Goal: Task Accomplishment & Management: Complete application form

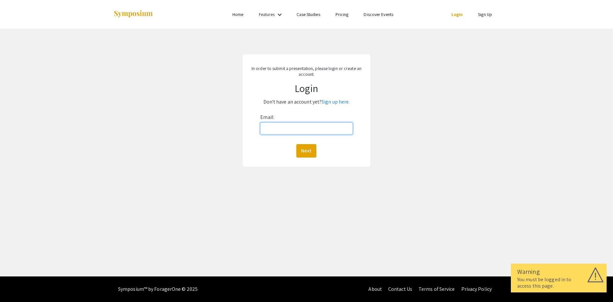
click at [326, 129] on input "Email:" at bounding box center [306, 128] width 92 height 12
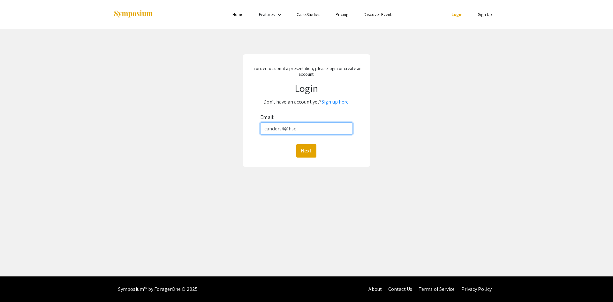
type input "[EMAIL_ADDRESS][DOMAIN_NAME]"
click at [305, 153] on button "Next" at bounding box center [306, 150] width 20 height 13
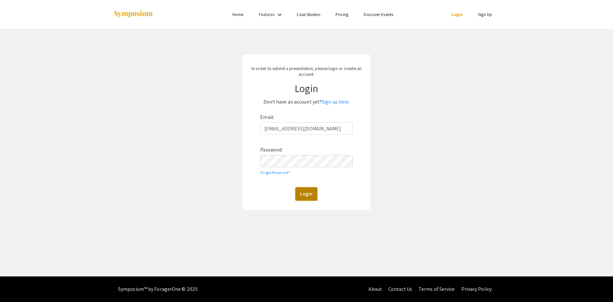
click at [310, 195] on button "Login" at bounding box center [306, 193] width 22 height 13
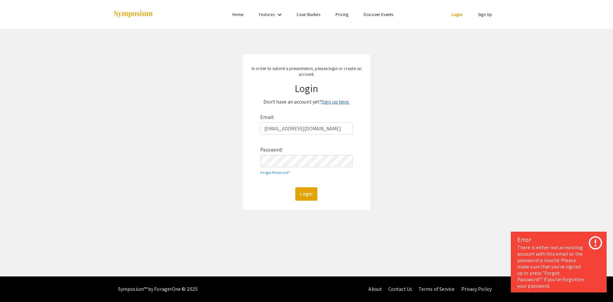
click at [337, 100] on link "Sign up here." at bounding box center [335, 101] width 28 height 7
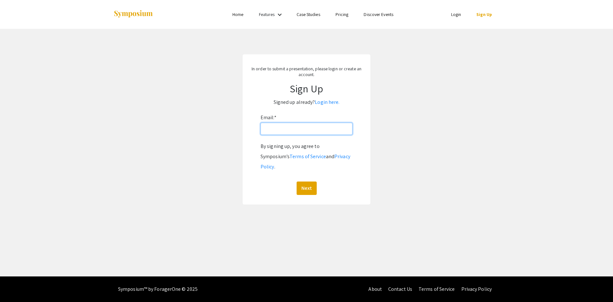
click at [302, 130] on input "Email: *" at bounding box center [306, 129] width 92 height 12
click at [301, 132] on input "Email: *" at bounding box center [306, 129] width 92 height 12
paste input "[EMAIL_ADDRESS][DOMAIN_NAME]"
type input "[EMAIL_ADDRESS][DOMAIN_NAME]"
click at [313, 181] on button "Next" at bounding box center [306, 187] width 20 height 13
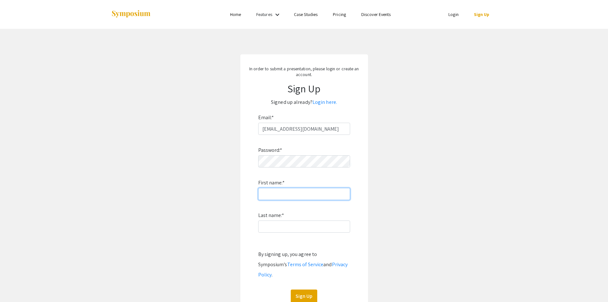
click at [276, 196] on input "First name: *" at bounding box center [304, 194] width 92 height 12
type input "[PERSON_NAME]"
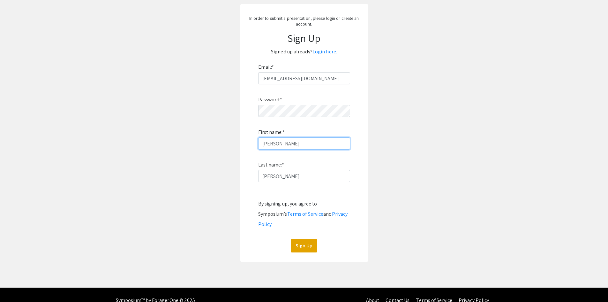
scroll to position [51, 0]
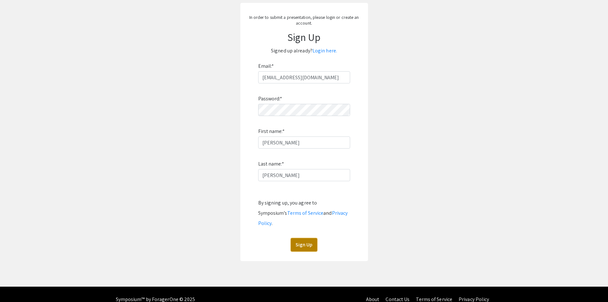
click at [308, 238] on button "Sign Up" at bounding box center [304, 244] width 26 height 13
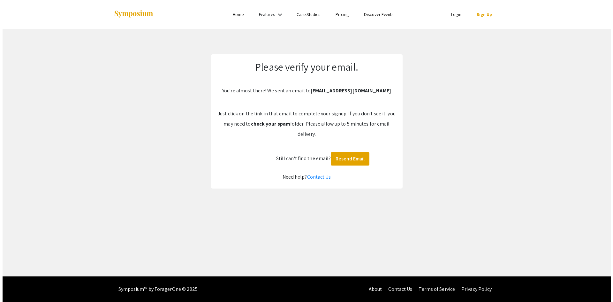
scroll to position [0, 0]
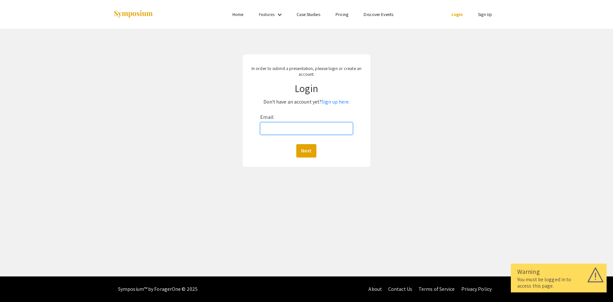
click at [338, 130] on input "Email:" at bounding box center [306, 128] width 92 height 12
type input "[EMAIL_ADDRESS][DOMAIN_NAME]"
drag, startPoint x: 305, startPoint y: 152, endPoint x: 306, endPoint y: 161, distance: 8.7
click at [304, 153] on button "Next" at bounding box center [306, 150] width 20 height 13
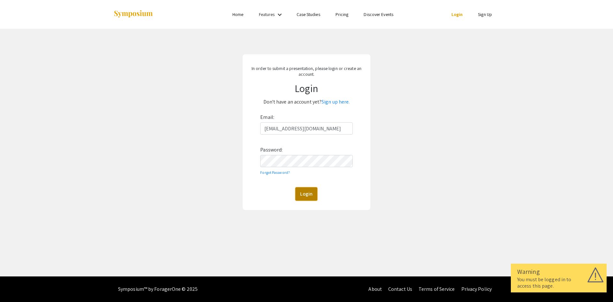
click at [304, 194] on button "Login" at bounding box center [306, 193] width 22 height 13
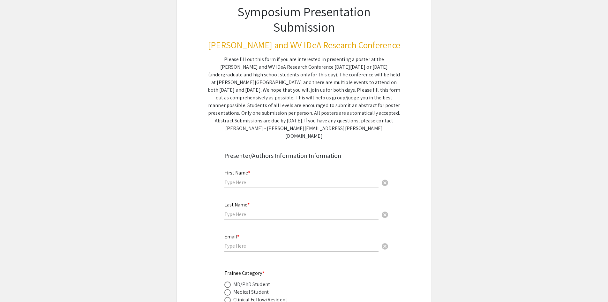
scroll to position [96, 0]
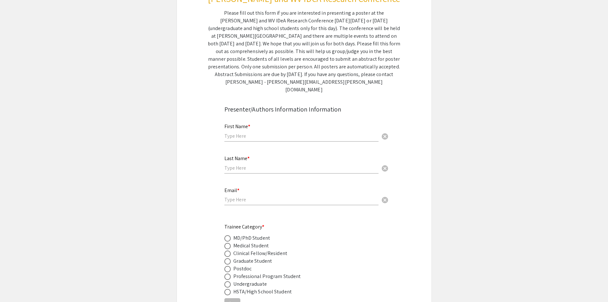
click at [269, 131] on div "First Name * cancel" at bounding box center [301, 129] width 154 height 24
type input "[PERSON_NAME]"
drag, startPoint x: 256, startPoint y: 192, endPoint x: 272, endPoint y: 195, distance: 16.3
click at [256, 196] on input "[EMAIL_ADDRESS][DOMAIN_NAME]" at bounding box center [301, 199] width 154 height 7
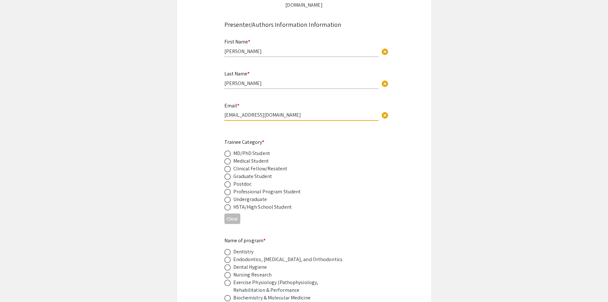
scroll to position [191, 0]
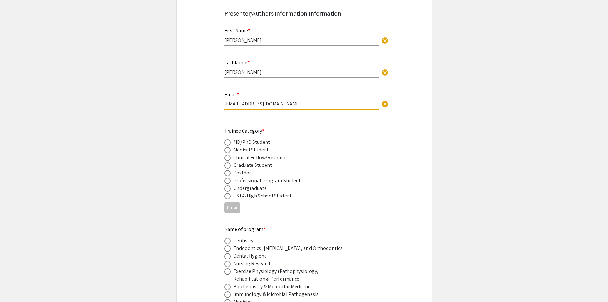
type input "[EMAIL_ADDRESS][DOMAIN_NAME]"
drag, startPoint x: 257, startPoint y: 124, endPoint x: 266, endPoint y: 124, distance: 9.6
click at [266, 127] on div "Trainee Category * MD/PhD Student Medical Student Clinical Fellow/Resident Grad…" at bounding box center [298, 163] width 149 height 72
click at [274, 127] on div "Trainee Category * MD/PhD Student Medical Student Clinical Fellow/Resident Grad…" at bounding box center [298, 163] width 149 height 72
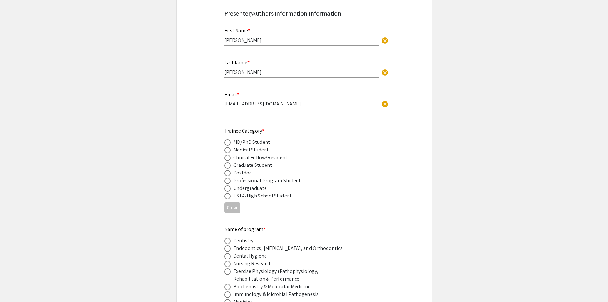
click at [225, 193] on span at bounding box center [227, 196] width 6 height 6
click at [225, 193] on input "radio" at bounding box center [227, 196] width 6 height 6
radio input "true"
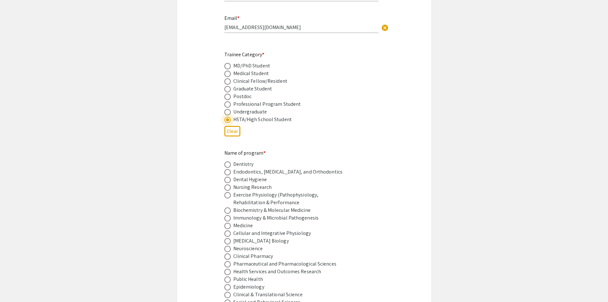
scroll to position [255, 0]
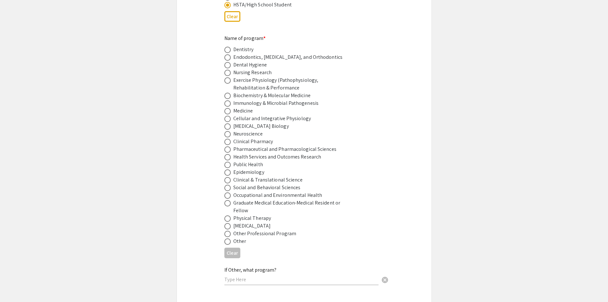
scroll to position [383, 0]
click at [285, 266] on div "If Other, what program? cancel" at bounding box center [301, 272] width 154 height 24
click at [229, 237] on span at bounding box center [227, 240] width 6 height 6
click at [229, 237] on input "radio" at bounding box center [227, 240] width 6 height 6
radio input "true"
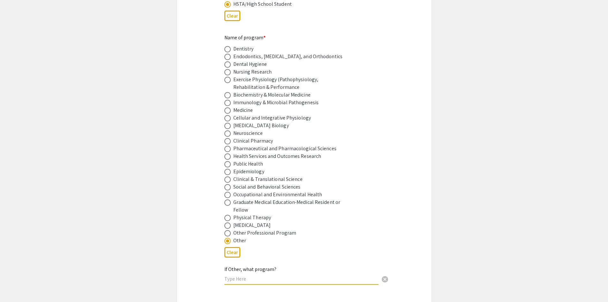
click at [289, 275] on input "text" at bounding box center [301, 278] width 154 height 7
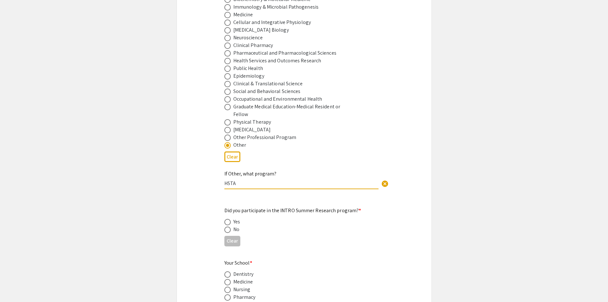
scroll to position [479, 0]
type input "HSTA"
click at [227, 226] on span at bounding box center [227, 229] width 6 height 6
click at [227, 226] on input "radio" at bounding box center [227, 229] width 6 height 6
radio input "true"
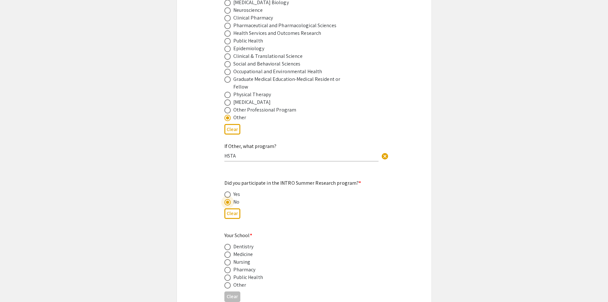
scroll to position [574, 0]
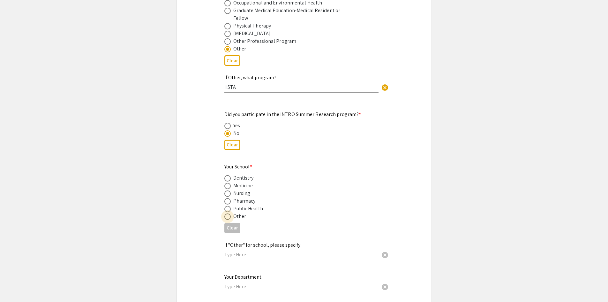
click at [228, 213] on span at bounding box center [227, 216] width 6 height 6
click at [228, 213] on input "radio" at bounding box center [227, 216] width 6 height 6
radio input "true"
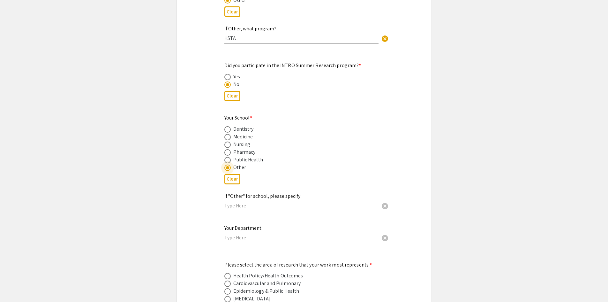
scroll to position [638, 0]
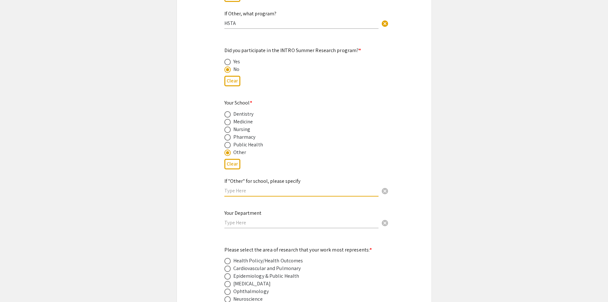
click at [267, 187] on input "text" at bounding box center [301, 190] width 154 height 7
type input "HSTA"
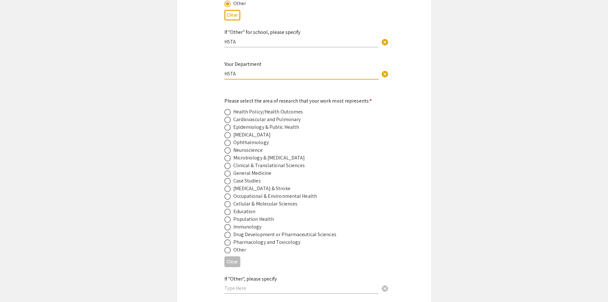
scroll to position [798, 0]
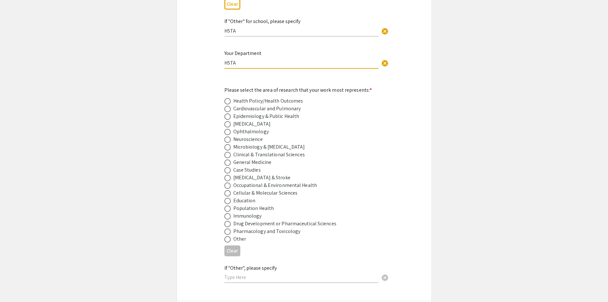
type input "HSTA"
click at [230, 236] on span at bounding box center [227, 239] width 6 height 6
click at [230, 236] on input "radio" at bounding box center [227, 239] width 6 height 6
radio input "true"
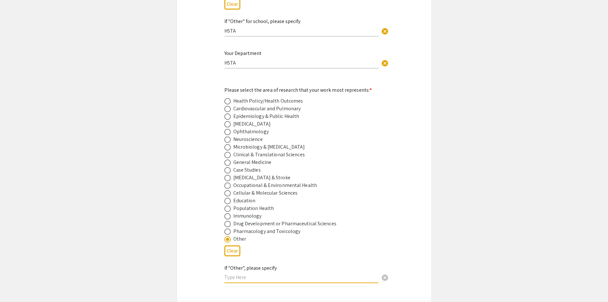
click at [266, 274] on input "text" at bounding box center [301, 277] width 154 height 7
drag, startPoint x: 305, startPoint y: 271, endPoint x: 251, endPoint y: 273, distance: 53.6
click at [251, 274] on input "Community Health/Intervention" at bounding box center [301, 277] width 154 height 7
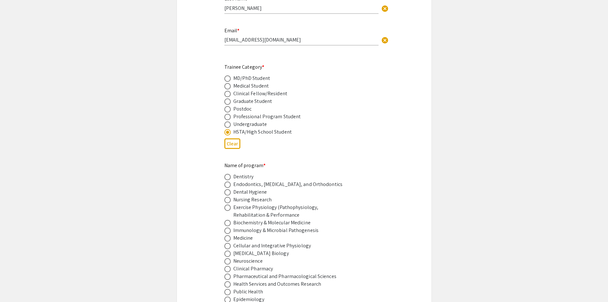
scroll to position [0, 0]
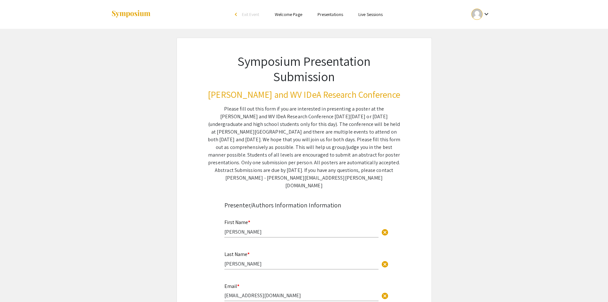
type input "Community Research"
drag, startPoint x: 268, startPoint y: 225, endPoint x: 212, endPoint y: 224, distance: 56.5
type input "Hailey"
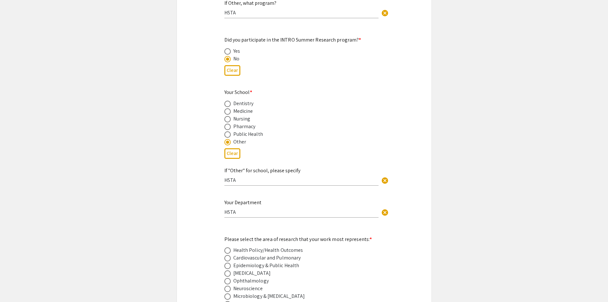
scroll to position [638, 0]
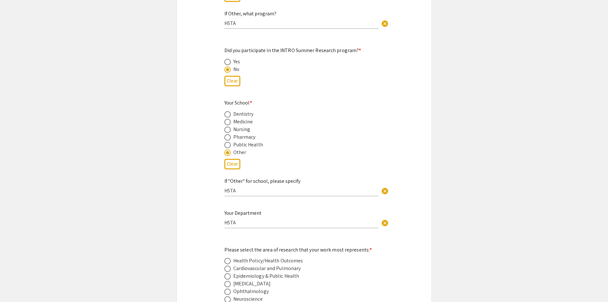
type input "Lamb"
drag, startPoint x: 262, startPoint y: 180, endPoint x: 225, endPoint y: 188, distance: 38.2
click at [225, 188] on div "If "Other" for school, please specify HSTA cancel" at bounding box center [301, 187] width 154 height 31
type input "E"
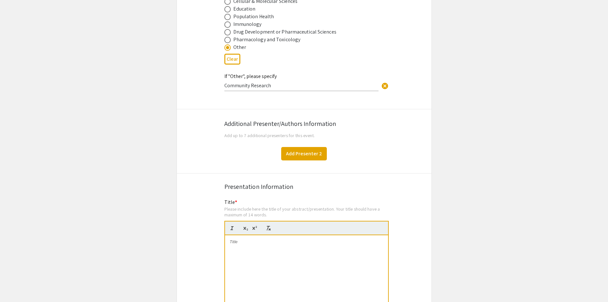
type input "[GEOGRAPHIC_DATA]"
click at [306, 147] on button "Add Presenter 2" at bounding box center [304, 153] width 46 height 13
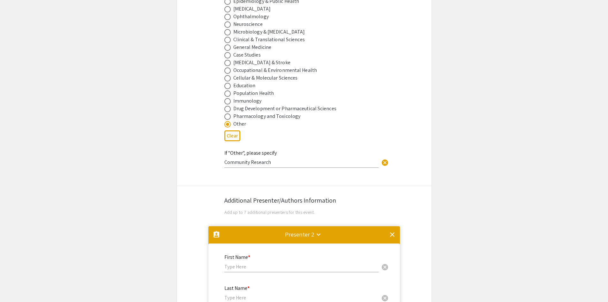
scroll to position [1003, 0]
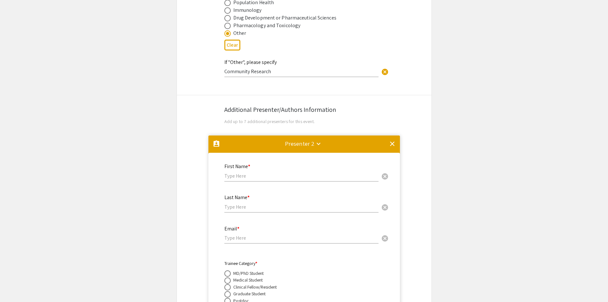
click at [285, 172] on input "text" at bounding box center [301, 175] width 154 height 7
type input "[PERSON_NAME]"
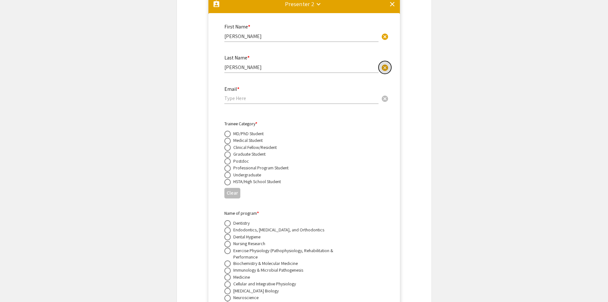
scroll to position [1163, 0]
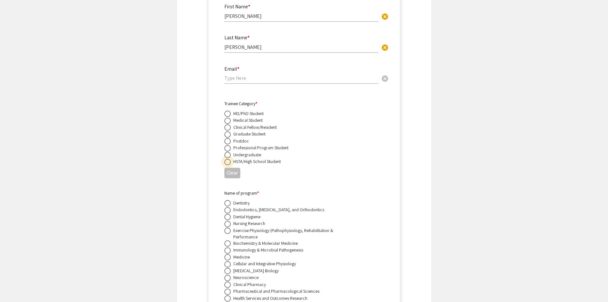
click at [229, 159] on span at bounding box center [227, 162] width 6 height 6
click at [229, 159] on input "radio" at bounding box center [227, 162] width 6 height 6
radio input "true"
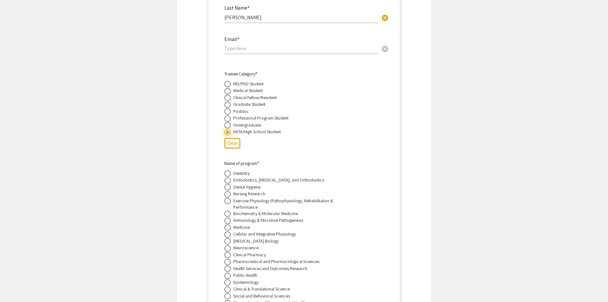
scroll to position [1291, 0]
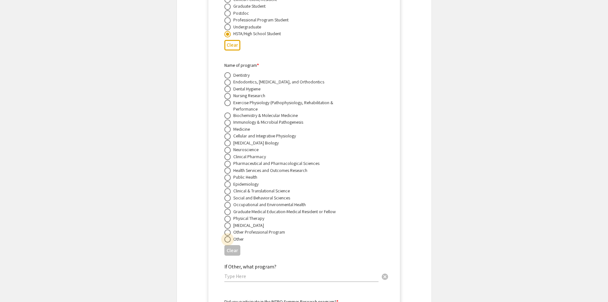
click at [230, 236] on span at bounding box center [227, 239] width 6 height 6
click at [230, 236] on input "radio" at bounding box center [227, 239] width 6 height 6
radio input "true"
click at [253, 273] on input "text" at bounding box center [301, 276] width 154 height 7
type input "HSTA"
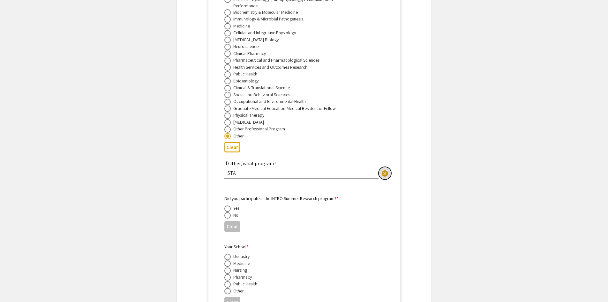
scroll to position [1418, 0]
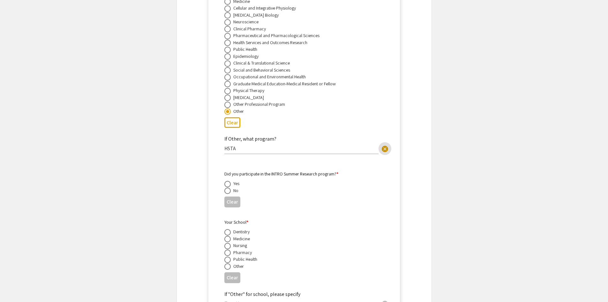
click at [236, 187] on div "No" at bounding box center [235, 190] width 5 height 6
click at [229, 187] on span at bounding box center [227, 190] width 6 height 6
click at [229, 187] on input "radio" at bounding box center [227, 190] width 6 height 6
radio input "true"
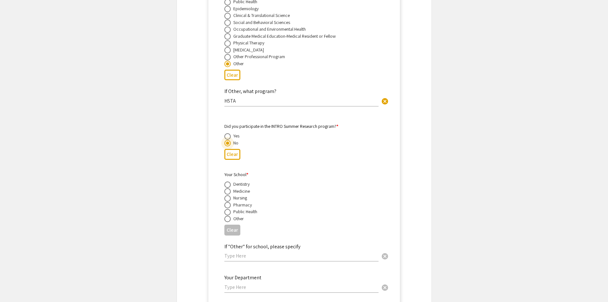
scroll to position [1514, 0]
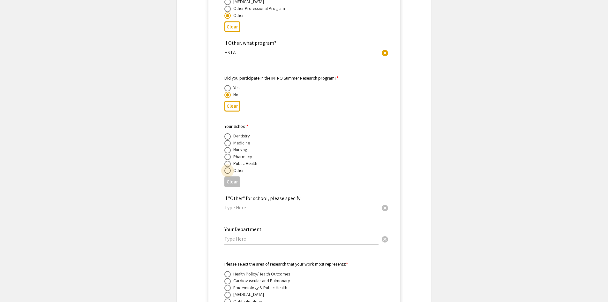
click at [225, 167] on span at bounding box center [227, 170] width 6 height 6
click at [225, 167] on input "radio" at bounding box center [227, 170] width 6 height 6
radio input "true"
click at [259, 204] on input "text" at bounding box center [301, 207] width 154 height 7
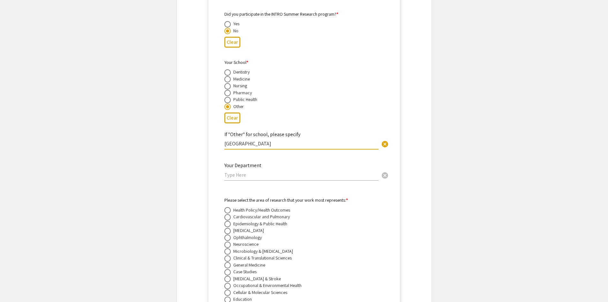
type input "[GEOGRAPHIC_DATA]"
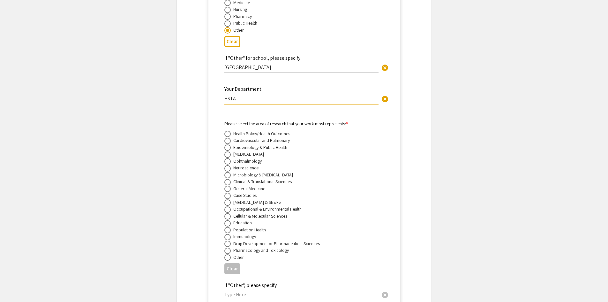
scroll to position [1769, 0]
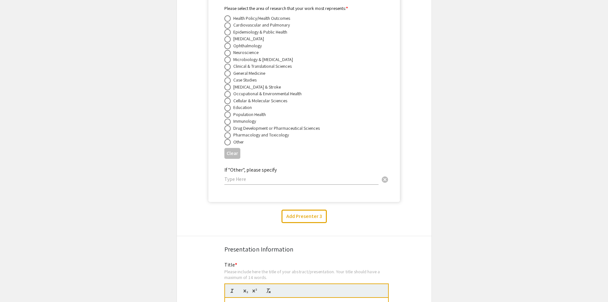
type input "HSTA"
click at [230, 139] on span at bounding box center [227, 142] width 6 height 6
click at [230, 139] on input "radio" at bounding box center [227, 142] width 6 height 6
radio input "true"
drag, startPoint x: 234, startPoint y: 166, endPoint x: 236, endPoint y: 171, distance: 5.5
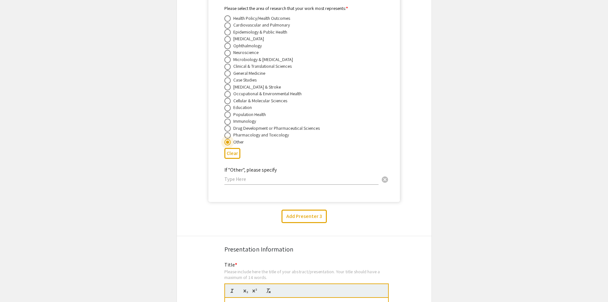
click at [235, 169] on div "If "Other", please specify cancel" at bounding box center [301, 173] width 154 height 24
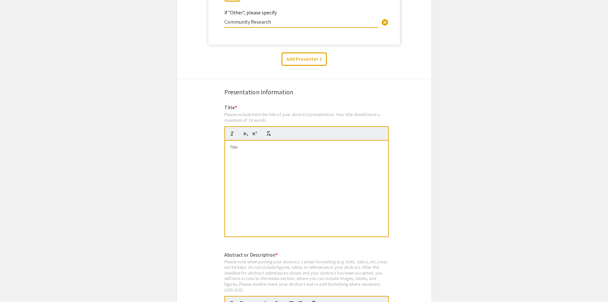
scroll to position [1979, 0]
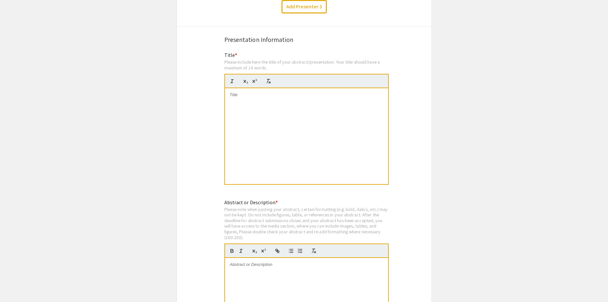
type input "Community Research"
click at [326, 132] on div at bounding box center [306, 136] width 163 height 96
click at [266, 113] on div "To enrich screen reader interactions, please activate Accessibility in Grammarl…" at bounding box center [306, 136] width 163 height 96
paste div
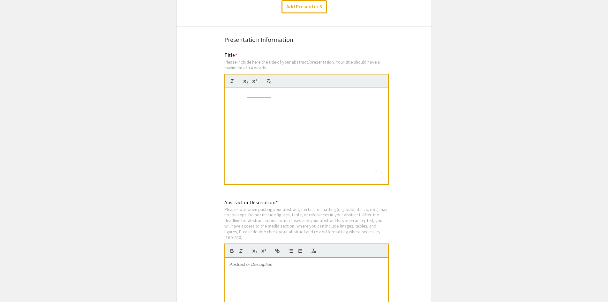
click at [262, 107] on div "After an intervention will there be a greater increase in [DEMOGRAPHIC_DATA] or…" at bounding box center [306, 136] width 163 height 96
drag, startPoint x: 245, startPoint y: 89, endPoint x: 316, endPoint y: 181, distance: 116.3
click at [316, 181] on div "Title * Please include here the title of your abstract/presentation. Your title…" at bounding box center [306, 121] width 164 height 141
click at [277, 116] on div "After an" at bounding box center [306, 136] width 163 height 96
click at [265, 93] on div "After an" at bounding box center [306, 136] width 163 height 96
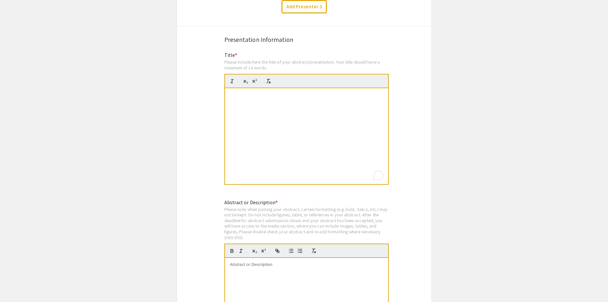
click at [260, 112] on div "After an" at bounding box center [306, 136] width 163 height 96
click at [259, 119] on div "After an" at bounding box center [306, 136] width 163 height 96
click at [243, 106] on div "After an" at bounding box center [306, 136] width 163 height 96
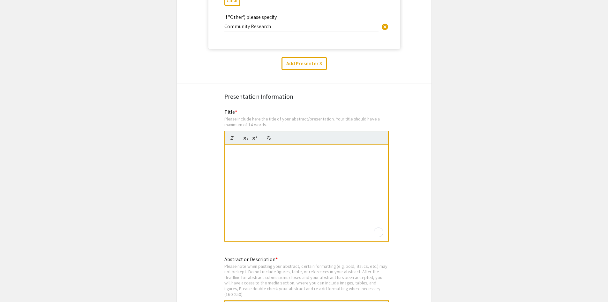
scroll to position [1947, 0]
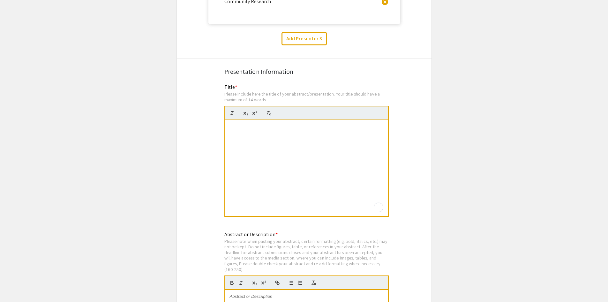
click at [296, 136] on div "After an" at bounding box center [306, 168] width 163 height 96
click at [296, 137] on div "After an" at bounding box center [306, 168] width 163 height 96
click at [322, 192] on div "After an" at bounding box center [306, 168] width 163 height 96
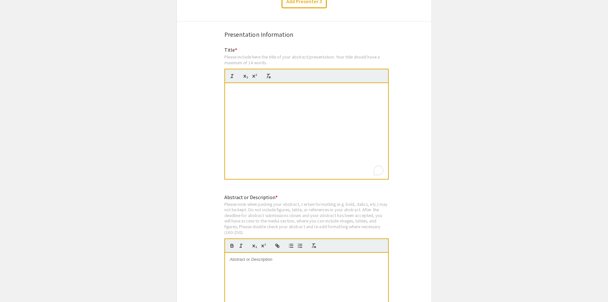
scroll to position [2043, 0]
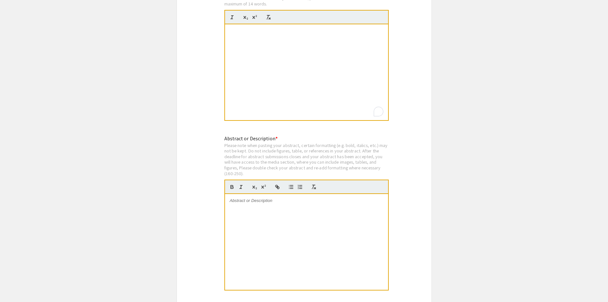
click at [297, 216] on div at bounding box center [306, 242] width 163 height 96
click at [264, 83] on div "After an" at bounding box center [306, 72] width 163 height 96
click at [264, 85] on div "After an" at bounding box center [306, 72] width 163 height 96
click at [266, 86] on div "After an" at bounding box center [306, 72] width 163 height 96
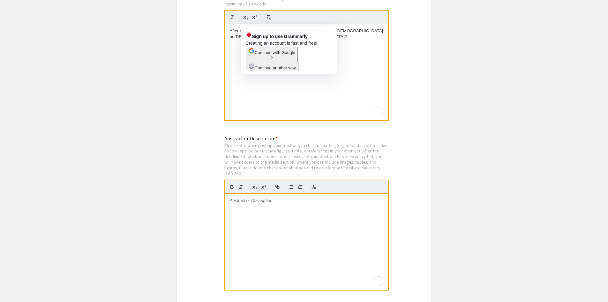
click at [267, 28] on p "After an Intervention Will There Be a Greater Increase in [DEMOGRAPHIC_DATA] or…" at bounding box center [307, 34] width 154 height 12
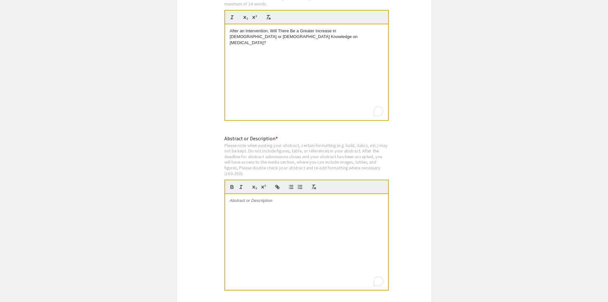
click at [317, 226] on div "To enrich screen reader interactions, please activate Accessibility in Grammarl…" at bounding box center [306, 242] width 163 height 96
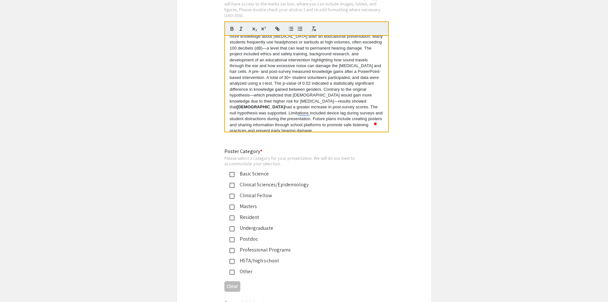
scroll to position [2202, 0]
click at [261, 255] on div "HSTA/high school" at bounding box center [302, 259] width 134 height 8
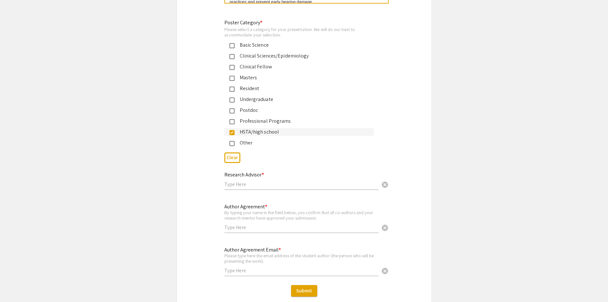
scroll to position [2330, 0]
click at [283, 180] on input "text" at bounding box center [301, 183] width 154 height 7
type input "[PERSON_NAME]"
type input "c"
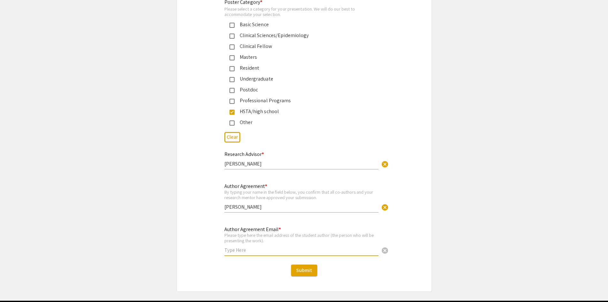
scroll to position [2366, 0]
